Goal: Browse casually

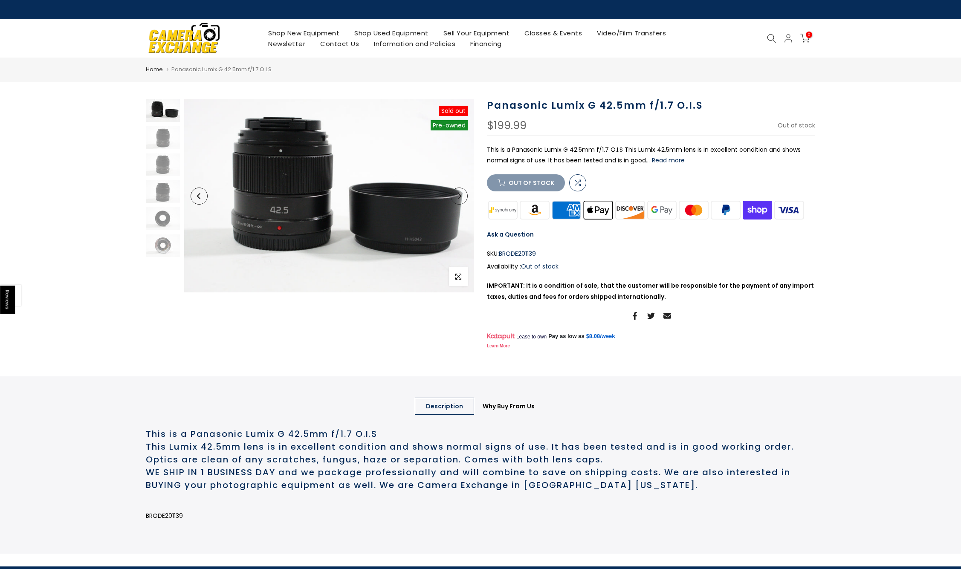
click at [460, 198] on icon "Next" at bounding box center [459, 196] width 6 height 6
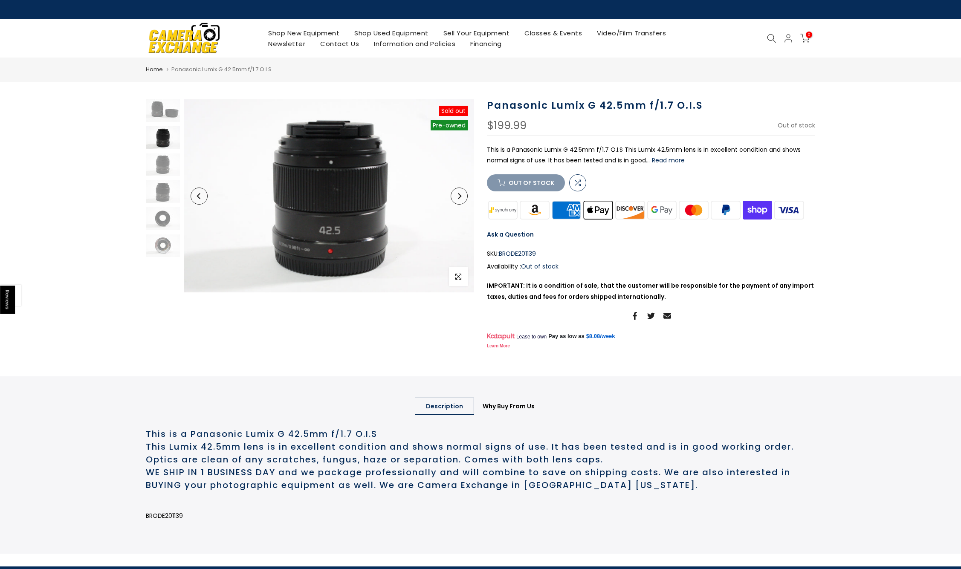
click at [460, 198] on icon "Next" at bounding box center [459, 196] width 6 height 6
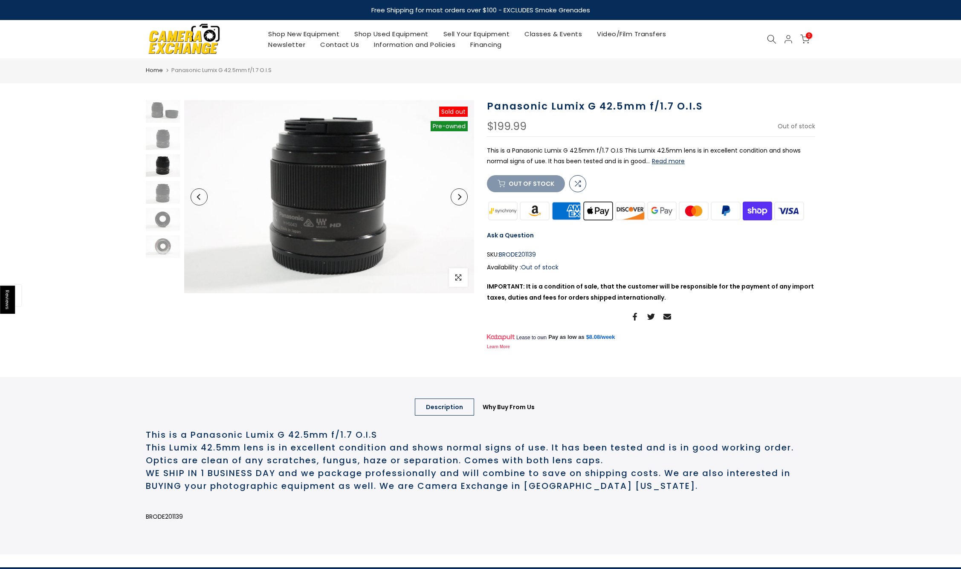
click at [460, 198] on icon "Next" at bounding box center [459, 197] width 3 height 6
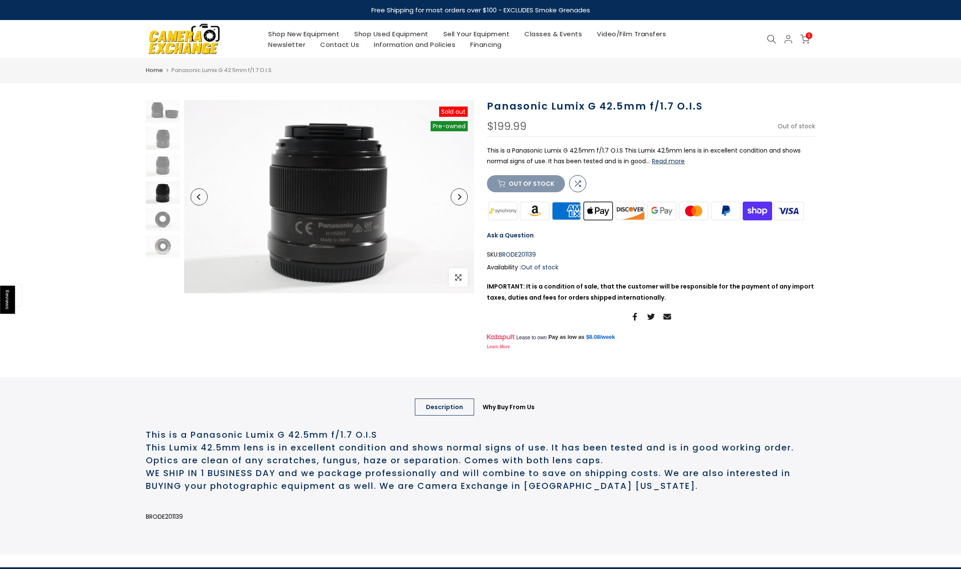
click at [460, 198] on icon "Next" at bounding box center [459, 197] width 3 height 6
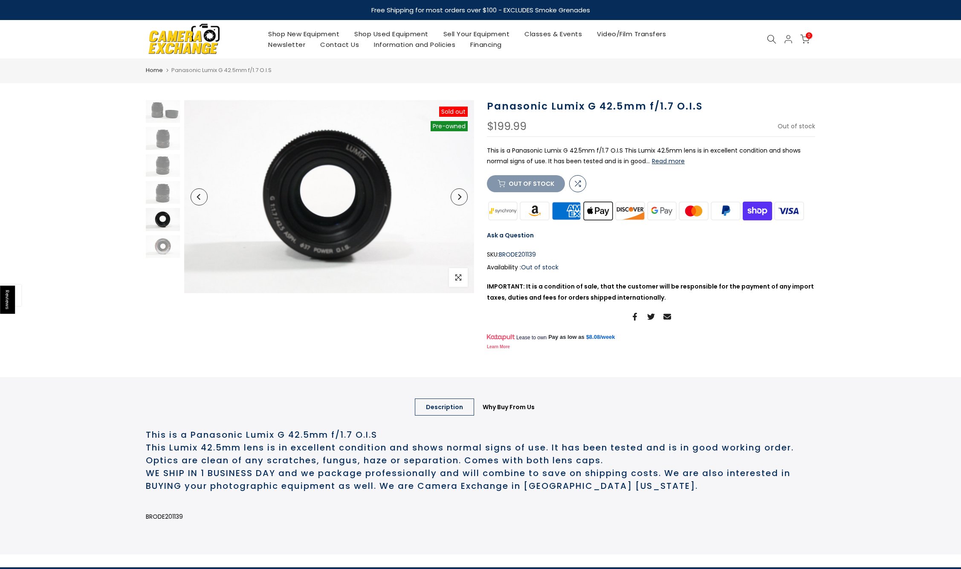
click at [460, 198] on icon "Next" at bounding box center [459, 197] width 3 height 6
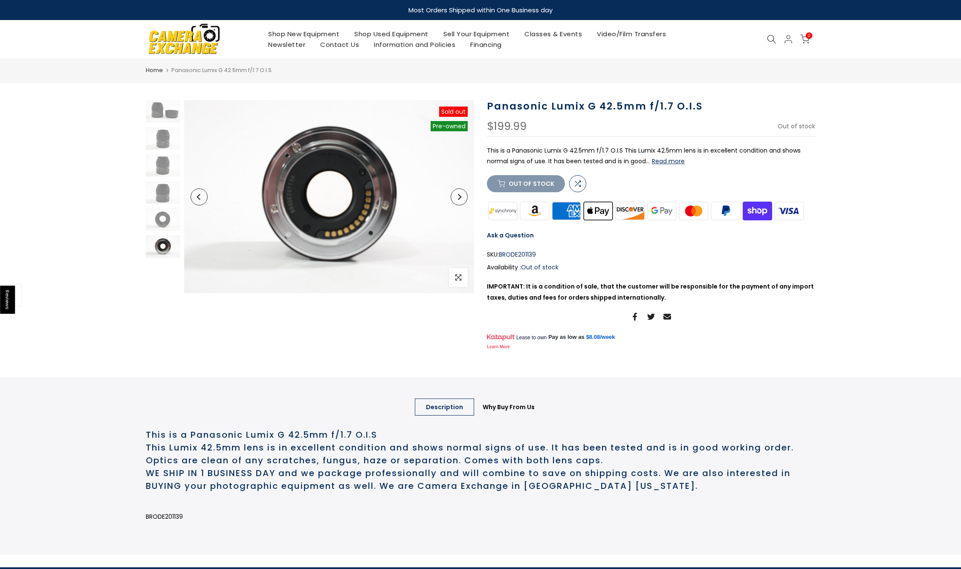
click at [460, 198] on icon "Next" at bounding box center [459, 197] width 3 height 6
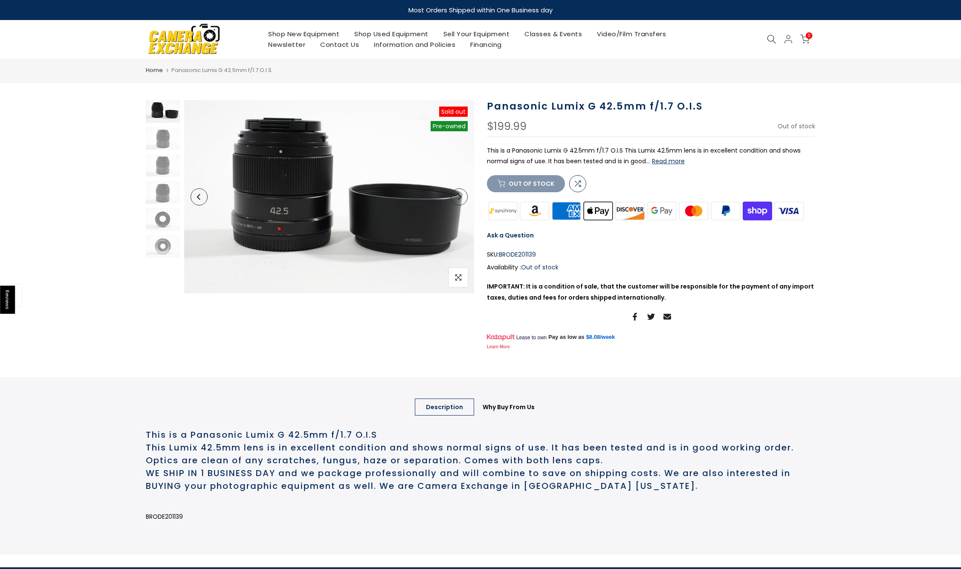
click at [460, 198] on icon "Next" at bounding box center [459, 197] width 3 height 6
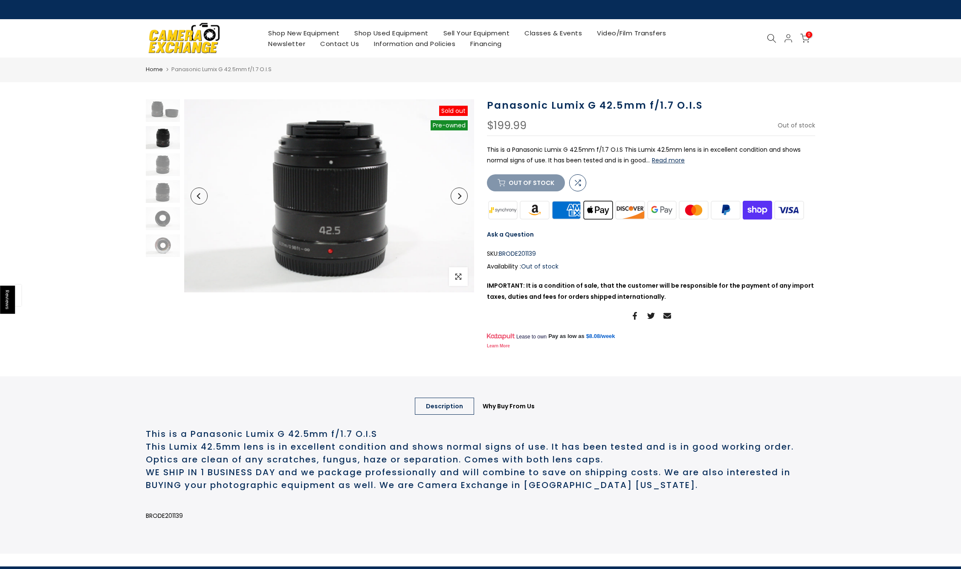
click at [460, 198] on icon "Next" at bounding box center [459, 196] width 6 height 6
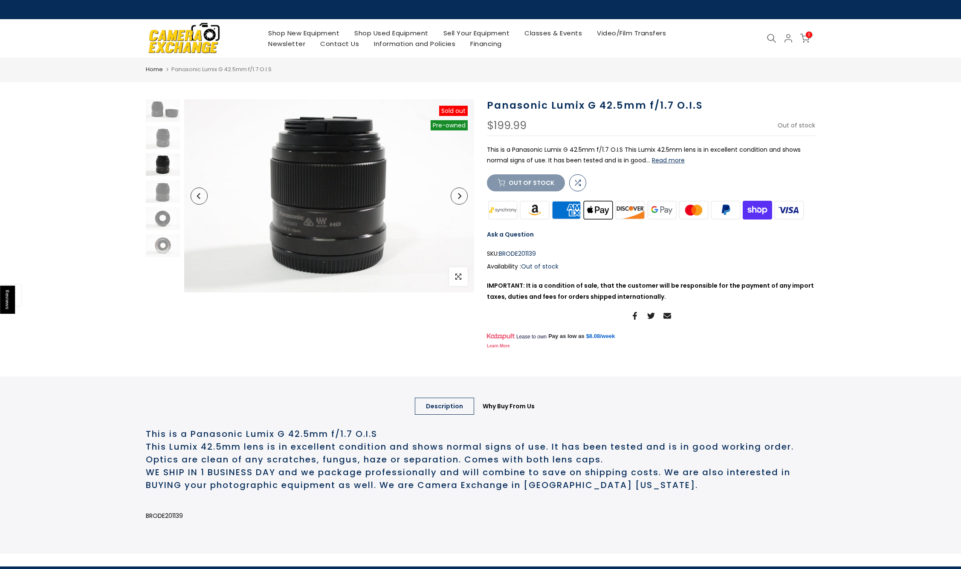
click at [460, 198] on icon "Next" at bounding box center [459, 196] width 6 height 6
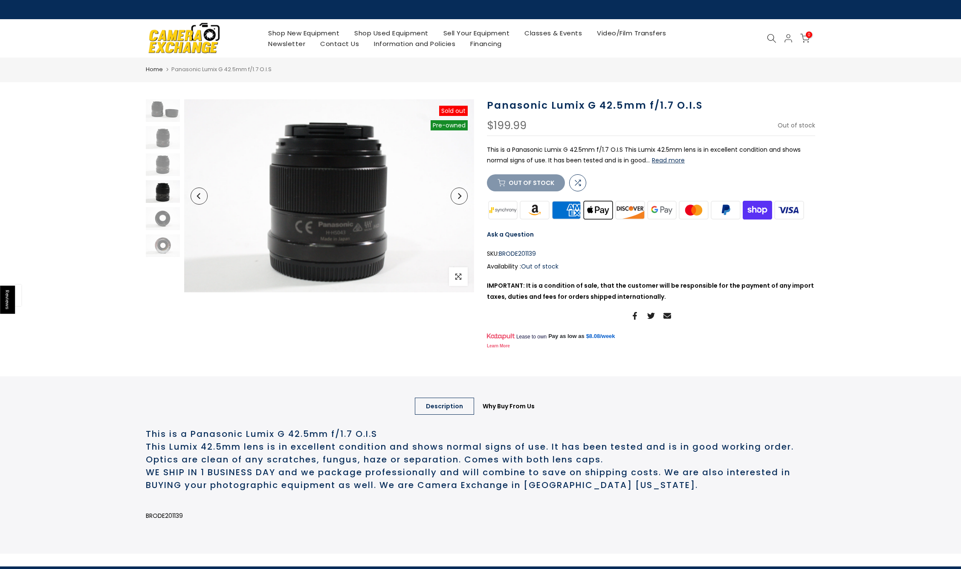
click at [460, 198] on icon "Next" at bounding box center [459, 196] width 6 height 6
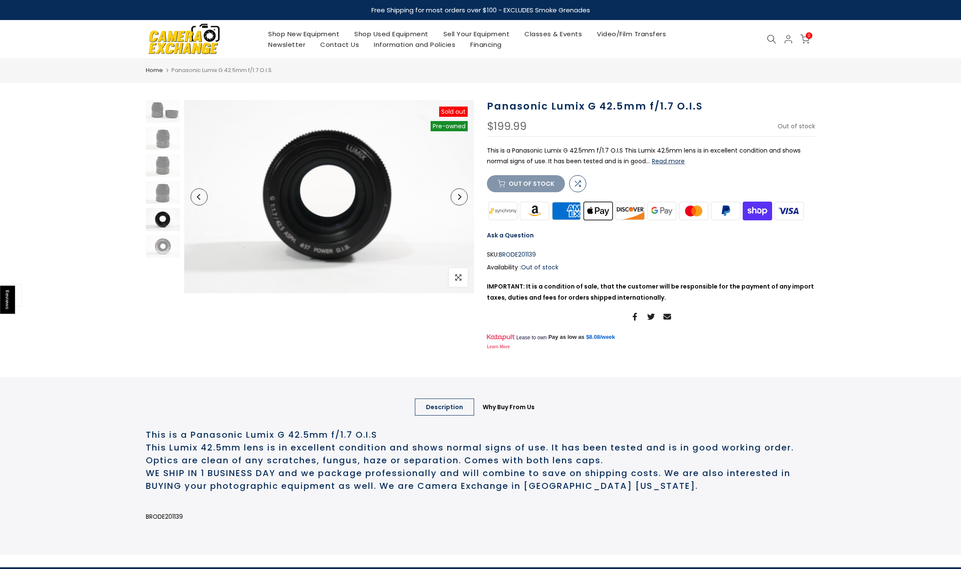
click at [460, 198] on icon "Next" at bounding box center [459, 197] width 3 height 6
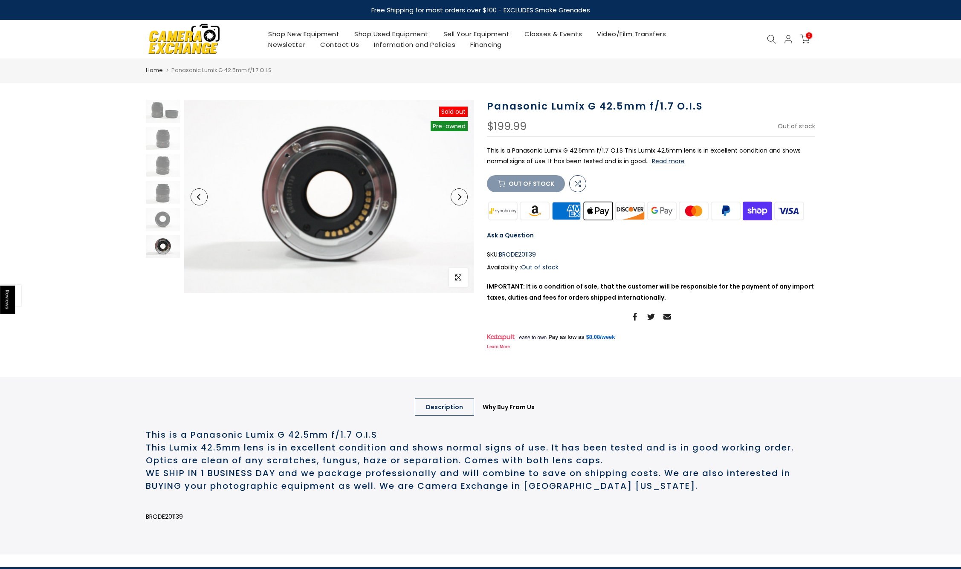
click at [460, 198] on icon "Next" at bounding box center [459, 197] width 3 height 6
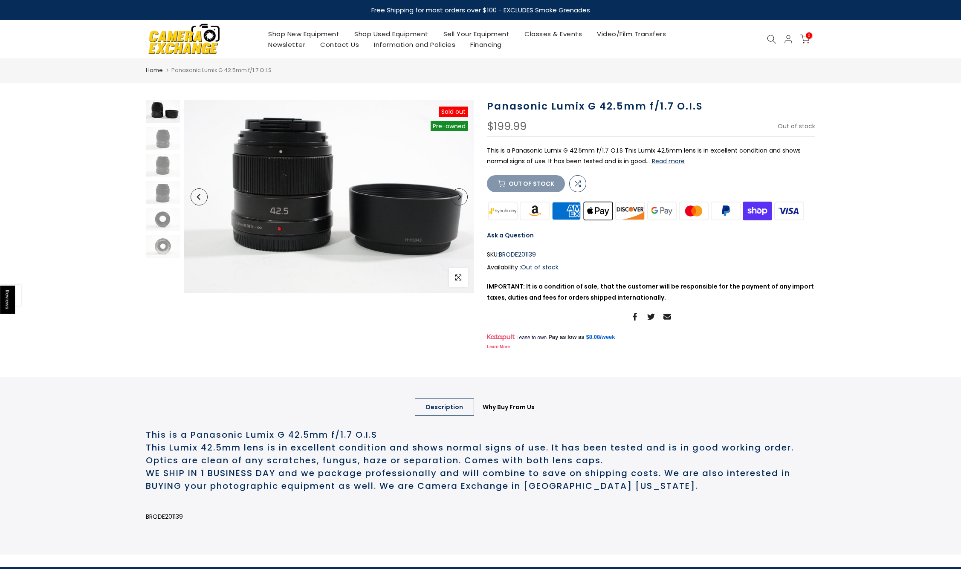
click at [460, 198] on icon "Next" at bounding box center [459, 197] width 3 height 6
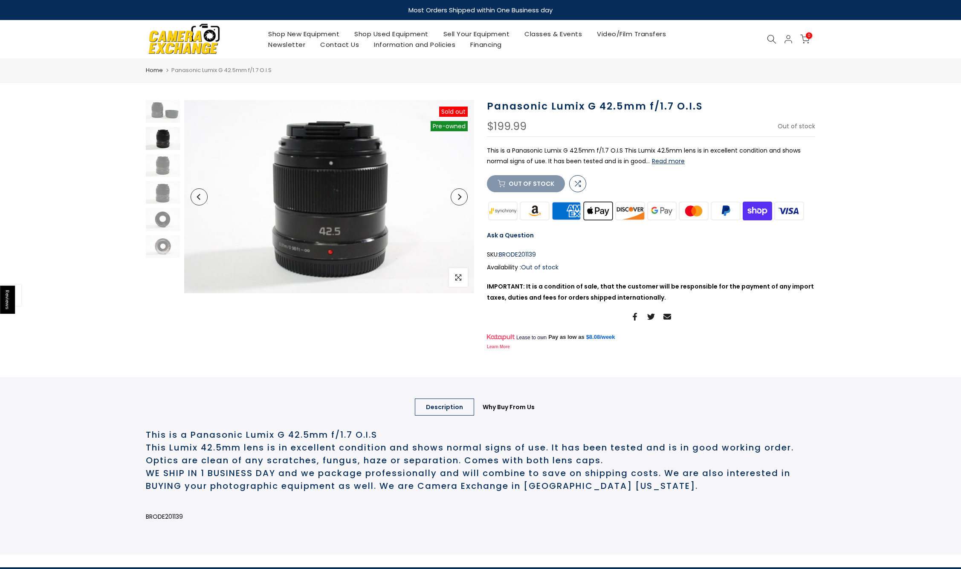
click at [460, 198] on icon "Next" at bounding box center [459, 197] width 3 height 6
